Goal: Task Accomplishment & Management: Use online tool/utility

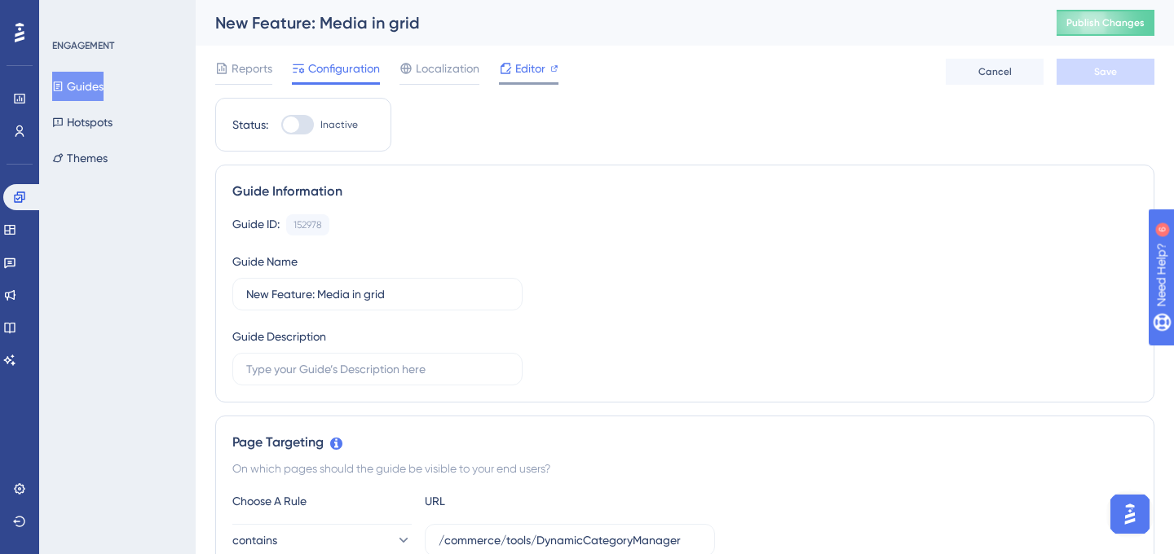
click at [541, 64] on span "Editor" at bounding box center [530, 69] width 30 height 20
click at [550, 68] on icon at bounding box center [554, 68] width 8 height 8
click at [523, 73] on span "Editor" at bounding box center [530, 69] width 30 height 20
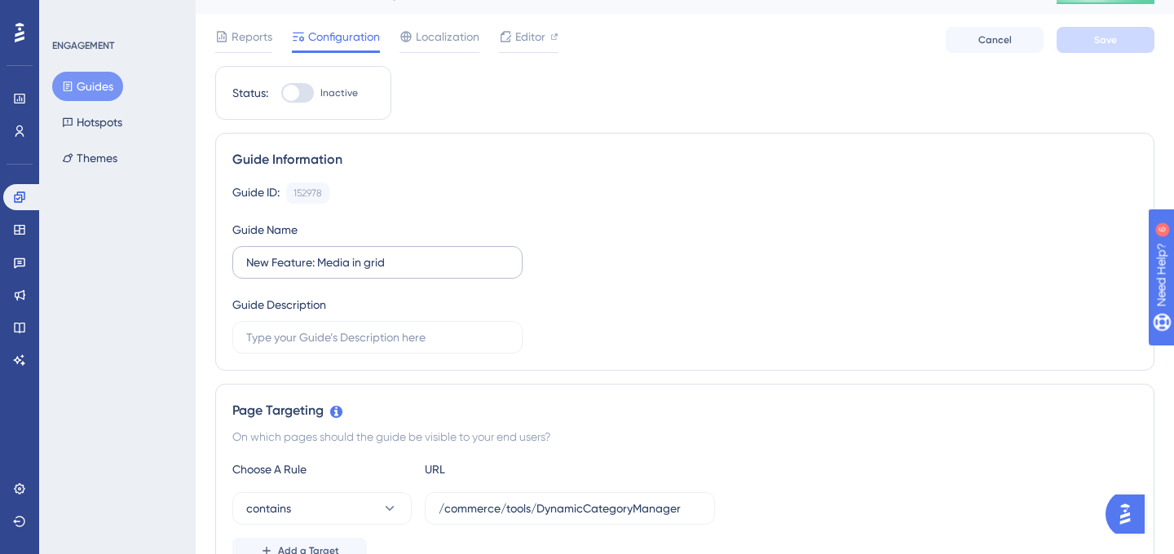
scroll to position [50, 0]
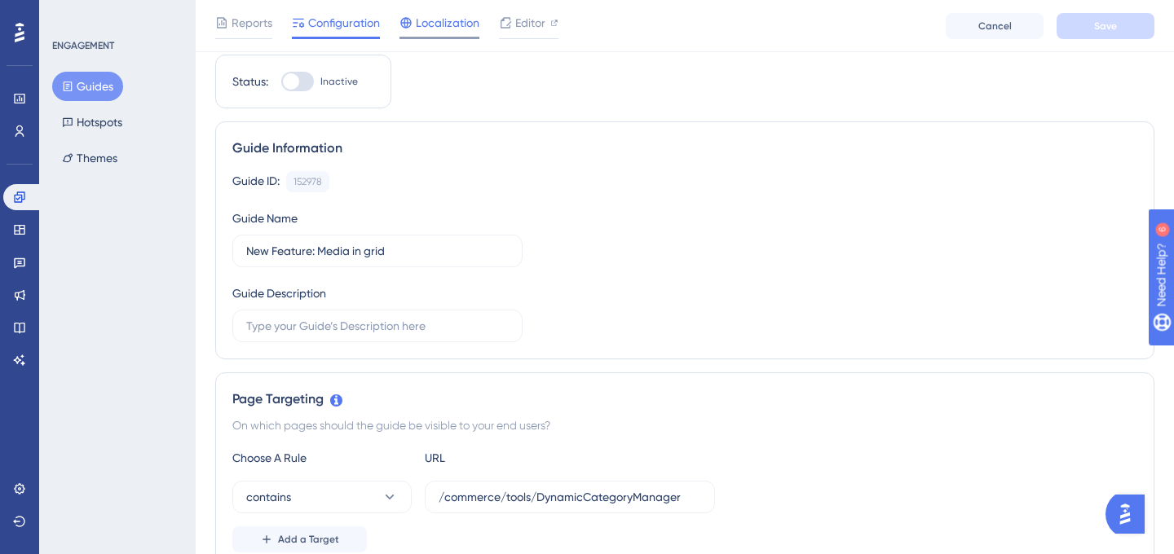
click at [457, 37] on div at bounding box center [439, 38] width 80 height 2
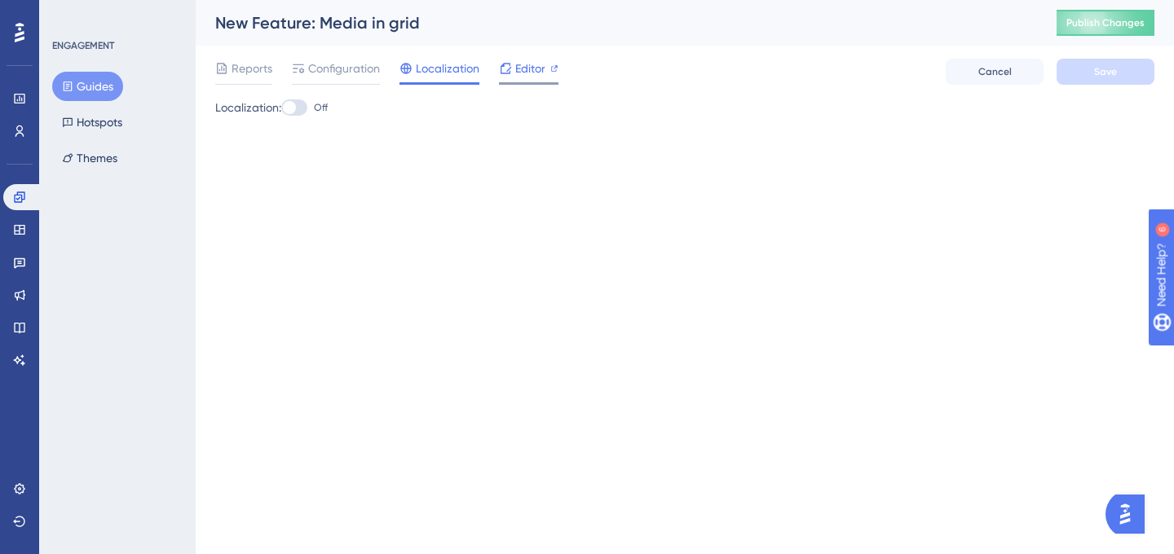
click at [513, 63] on div "Editor" at bounding box center [529, 69] width 60 height 20
click at [337, 69] on span "Configuration" at bounding box center [344, 69] width 72 height 20
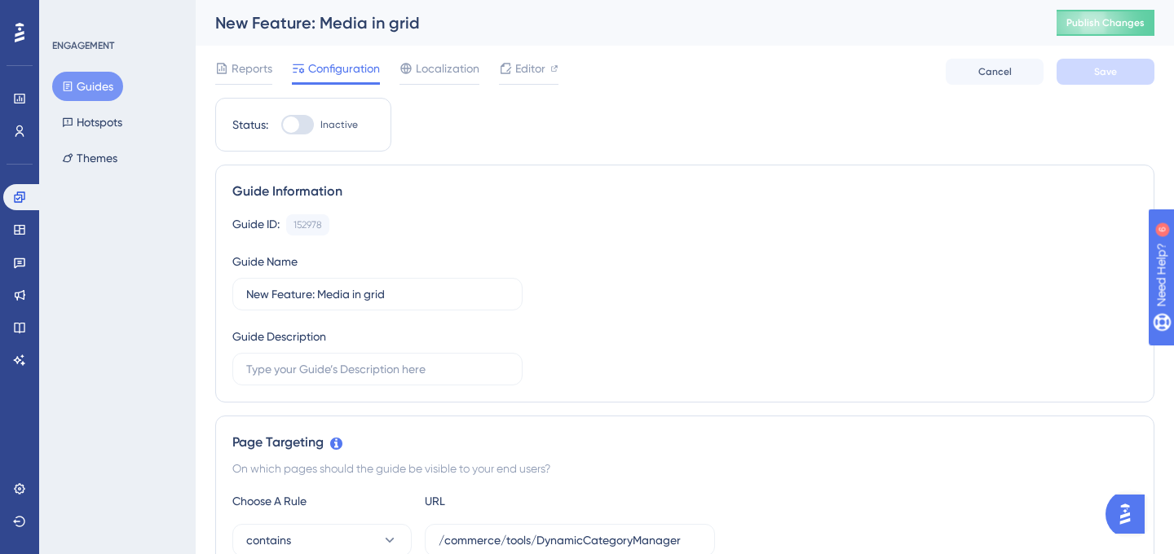
scroll to position [125, 0]
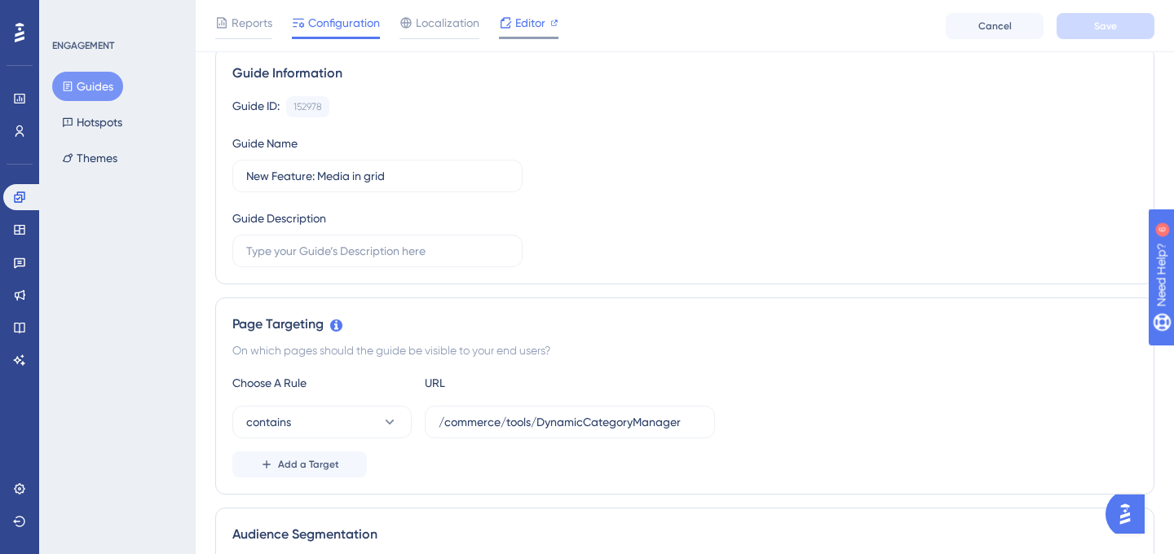
click at [538, 20] on span "Editor" at bounding box center [530, 23] width 30 height 20
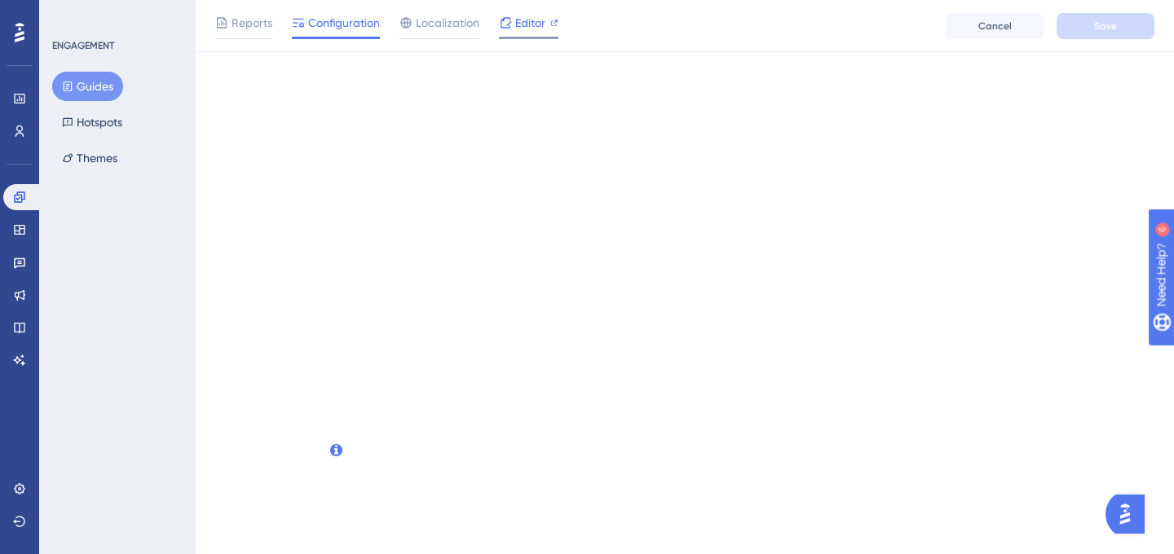
scroll to position [0, 0]
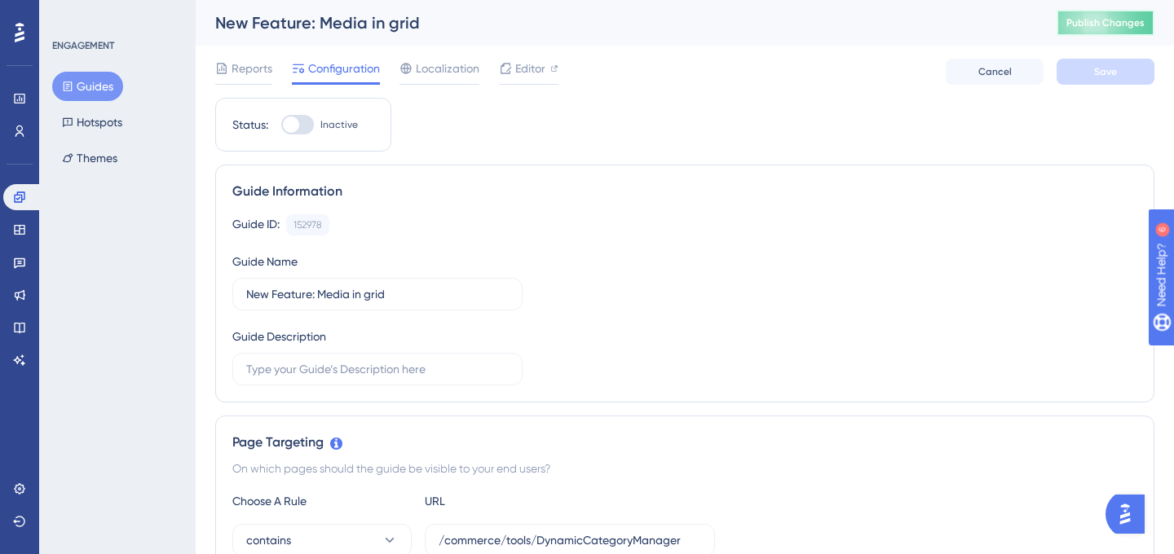
click at [1096, 24] on span "Publish Changes" at bounding box center [1105, 22] width 78 height 13
click at [523, 70] on span "Editor" at bounding box center [530, 69] width 30 height 20
click at [532, 68] on span "Editor" at bounding box center [530, 69] width 30 height 20
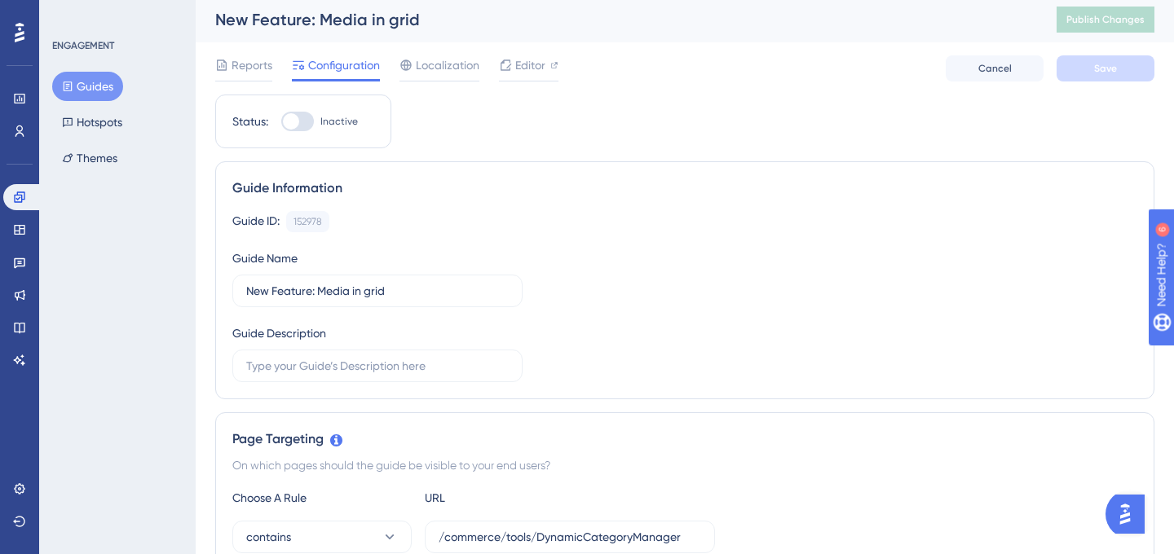
scroll to position [200, 0]
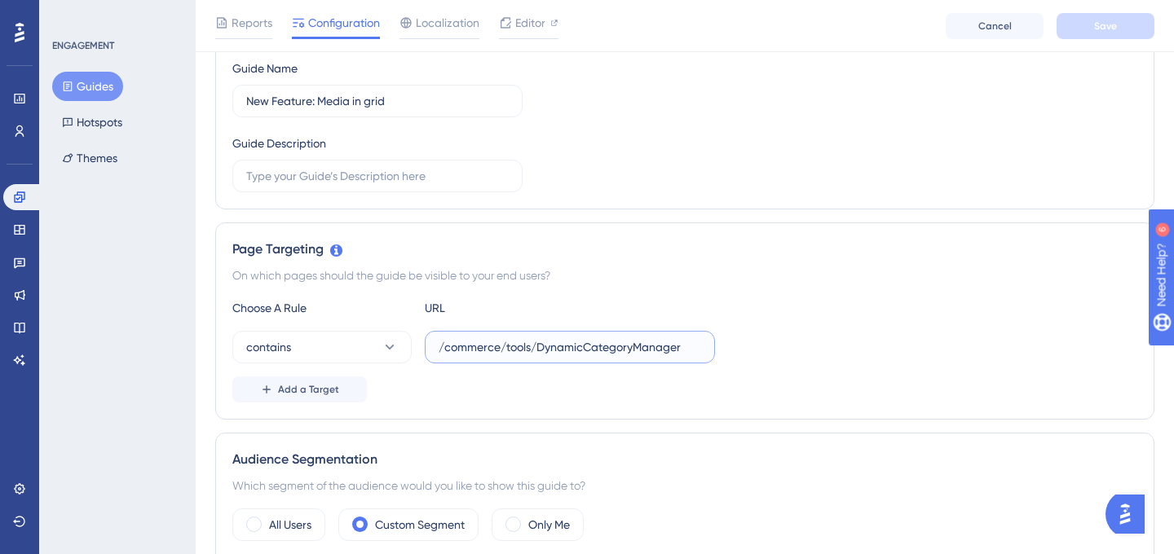
click at [546, 355] on input "/commerce/tools/DynamicCategoryManager" at bounding box center [570, 347] width 263 height 18
paste input "navapp/commerce/tools/MediaRules"
drag, startPoint x: 488, startPoint y: 342, endPoint x: 351, endPoint y: 342, distance: 137.0
click at [351, 342] on div "contains /navapp/commerce/tools/MediaRulesManager" at bounding box center [473, 347] width 483 height 33
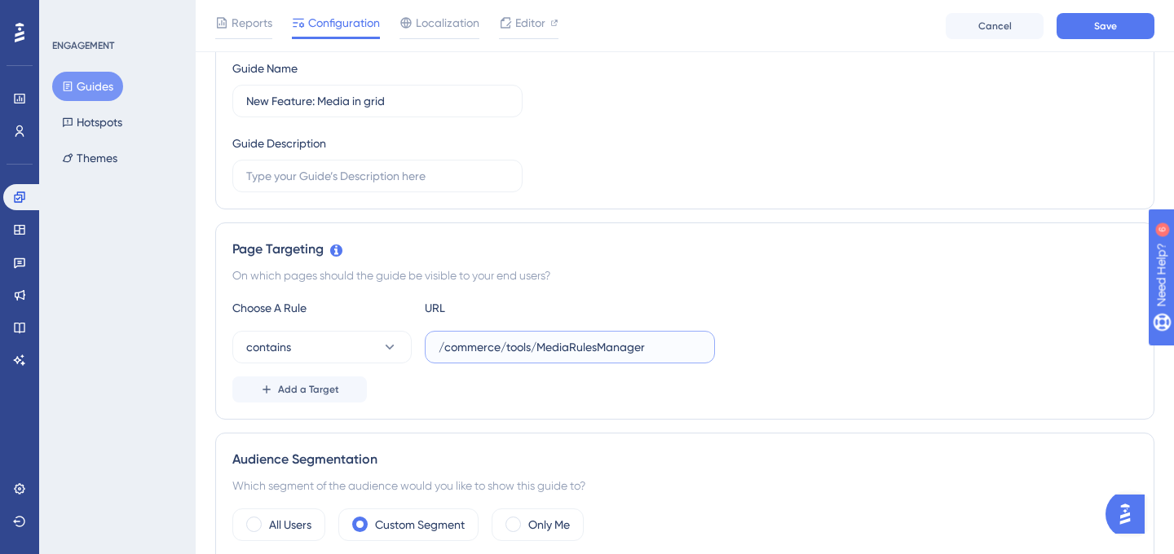
type input "/commerce/tools/MediaRulesManager"
click at [852, 224] on div "Page Targeting On which pages should the guide be visible to your end users? Ch…" at bounding box center [684, 321] width 939 height 197
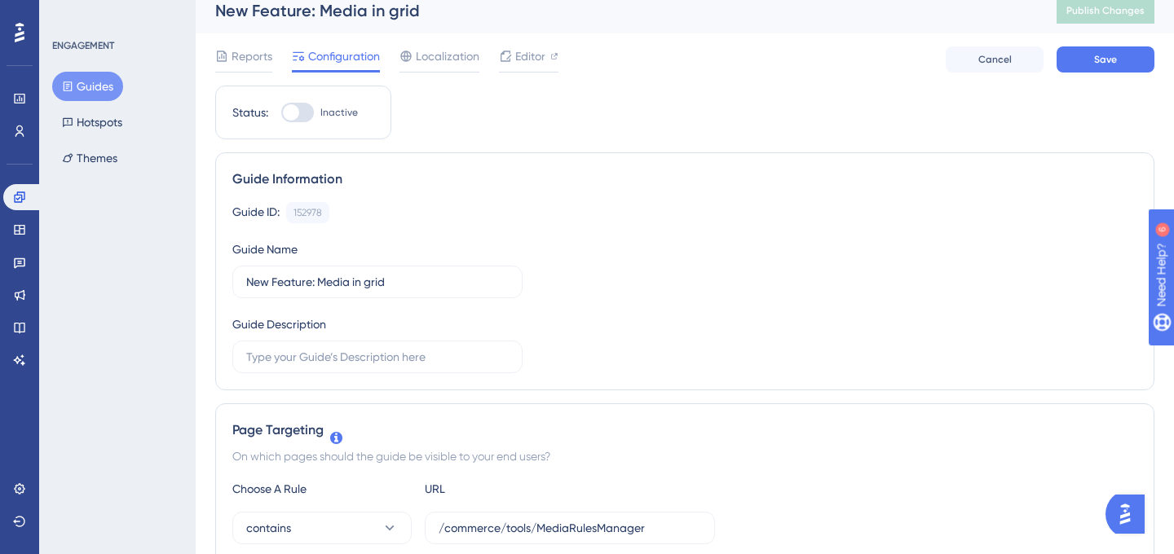
scroll to position [0, 0]
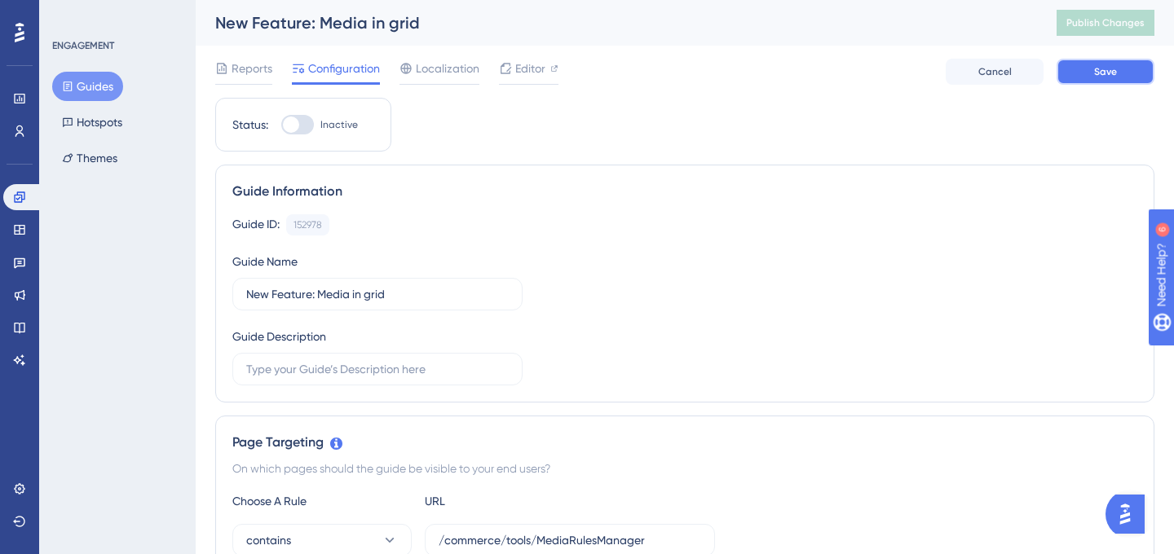
click at [1113, 66] on span "Save" at bounding box center [1105, 71] width 23 height 13
click at [523, 64] on span "Editor" at bounding box center [530, 69] width 30 height 20
